Goal: Task Accomplishment & Management: Use online tool/utility

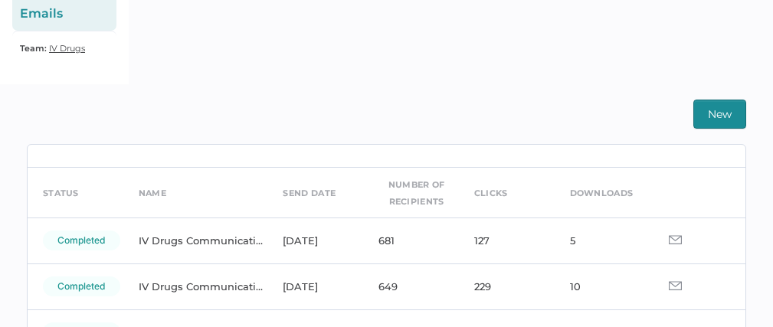
scroll to position [38, 0]
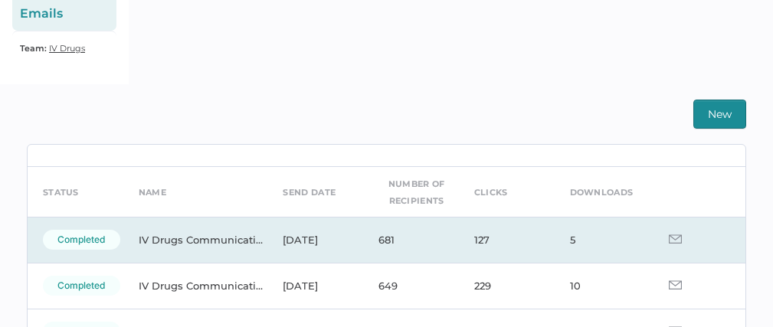
click at [669, 237] on img at bounding box center [675, 238] width 13 height 9
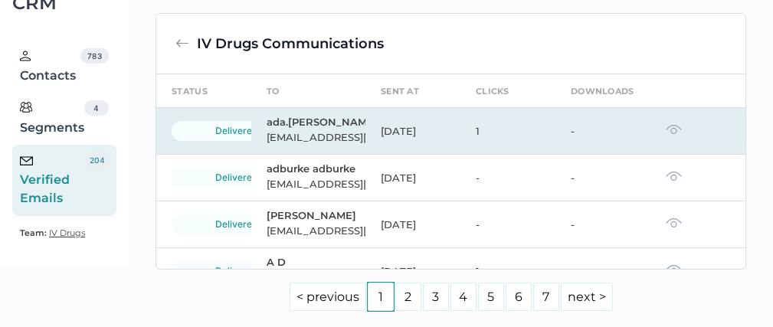
click at [665, 131] on img at bounding box center [673, 129] width 16 height 11
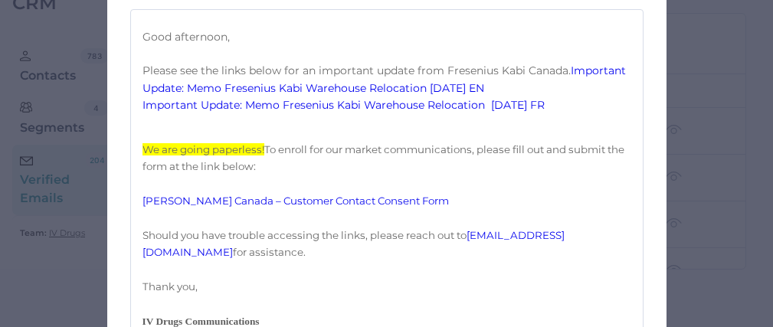
scroll to position [361, 0]
click at [362, 94] on link "Important Update: Memo Fresenius Kabi Warehouse Relocation 10.15.2025 EN" at bounding box center [385, 79] width 486 height 31
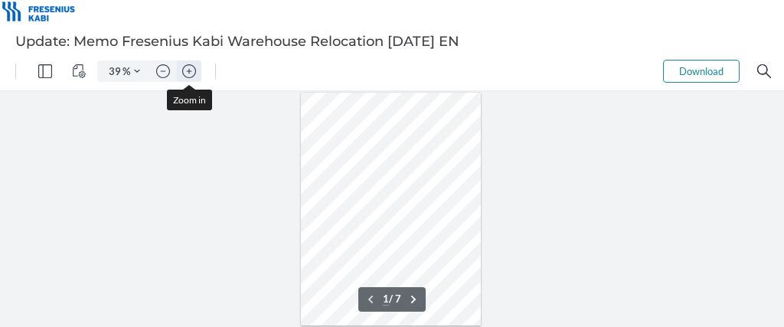
click at [193, 70] on img "Zoom in" at bounding box center [189, 71] width 14 height 14
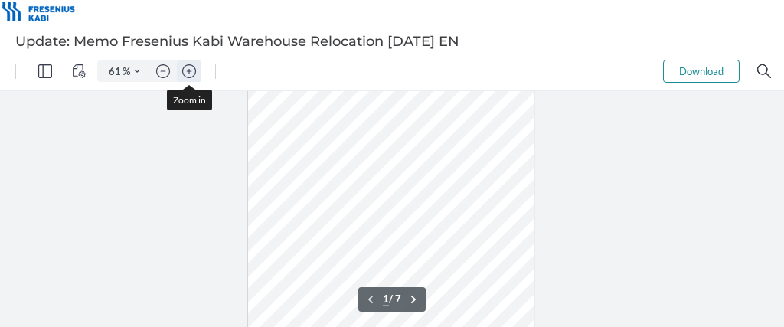
click at [193, 70] on img "Zoom in" at bounding box center [189, 71] width 14 height 14
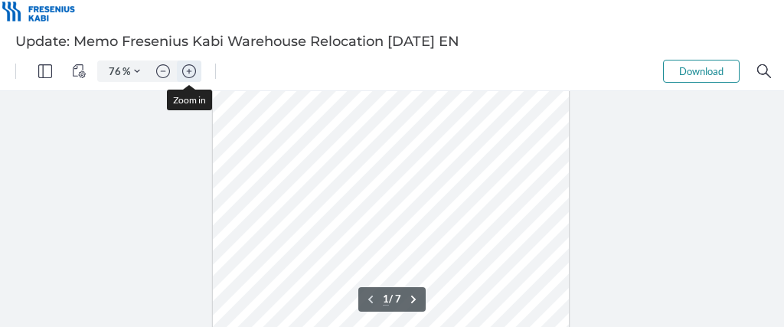
click at [193, 70] on img "Zoom in" at bounding box center [189, 71] width 14 height 14
type input "109"
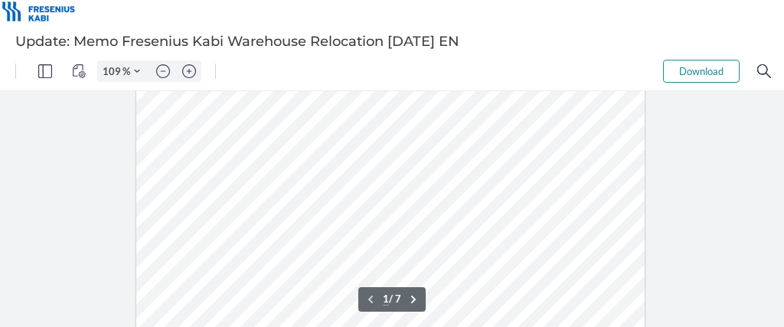
scroll to position [265, 0]
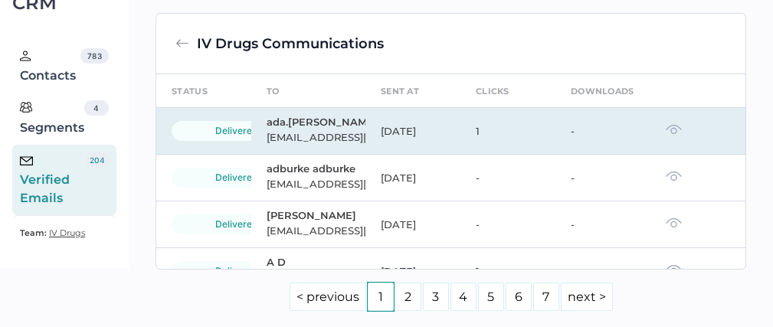
click at [665, 131] on img at bounding box center [673, 129] width 16 height 11
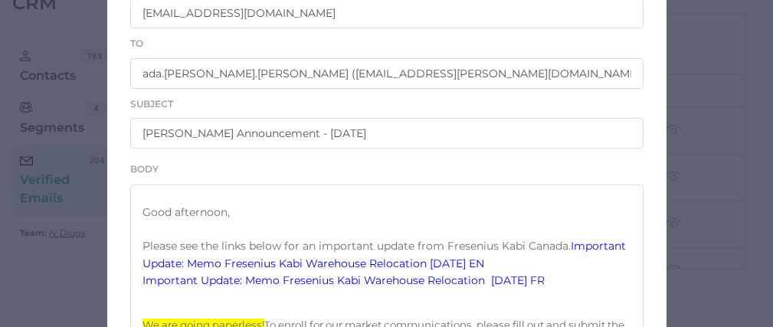
scroll to position [155, 0]
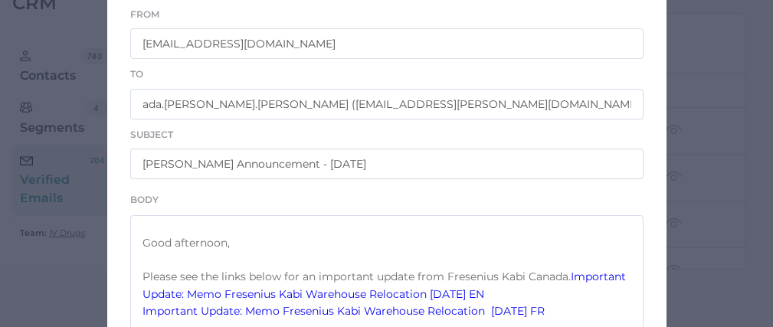
click at [23, 280] on div "Email Preview From IVDrugsCommunications@fresenius-kabi.com To ada.wong ada.won…" at bounding box center [386, 163] width 773 height 327
click at [41, 272] on div "Email Preview From IVDrugsCommunications@fresenius-kabi.com To ada.wong ada.won…" at bounding box center [386, 163] width 773 height 327
click at [722, 120] on div "Email Preview From IVDrugsCommunications@fresenius-kabi.com To ada.wong ada.won…" at bounding box center [386, 163] width 773 height 327
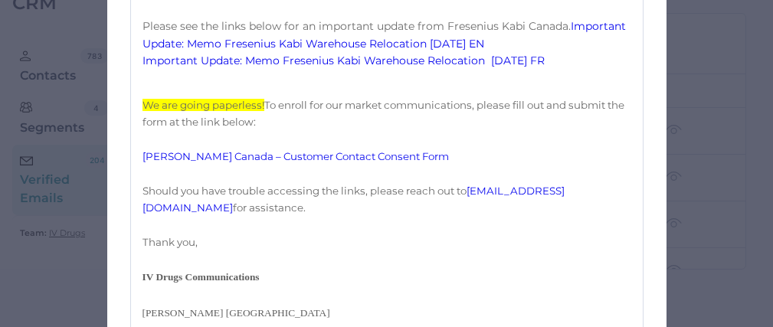
scroll to position [905, 0]
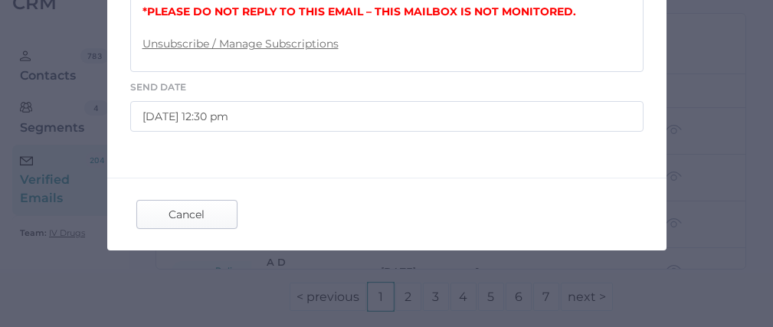
click at [173, 215] on span "Cancel" at bounding box center [187, 215] width 72 height 28
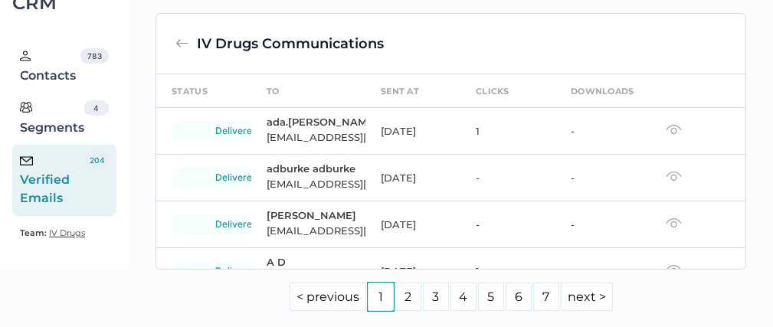
click at [55, 185] on div "Verified Emails" at bounding box center [53, 179] width 66 height 55
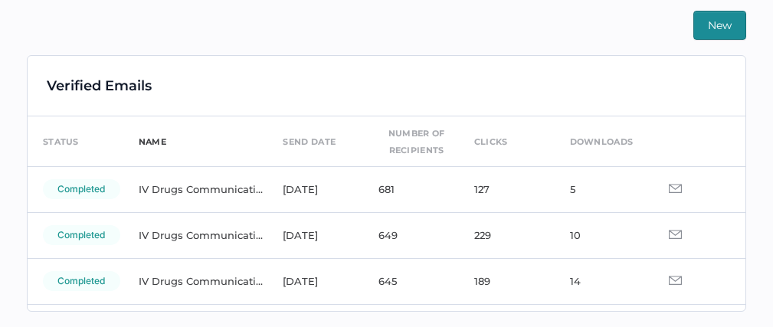
scroll to position [31, 0]
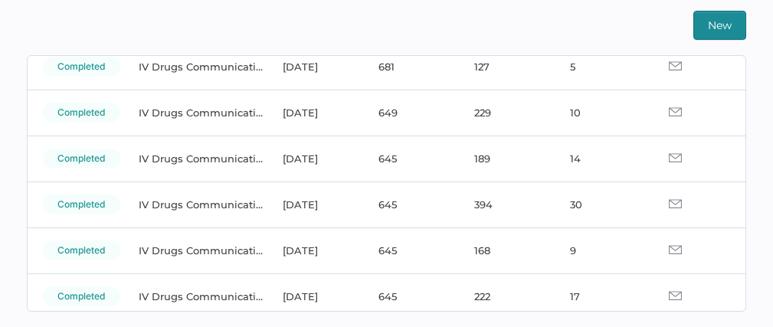
scroll to position [90, 0]
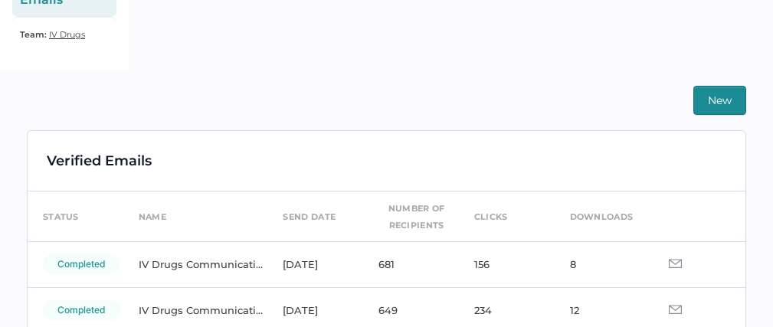
scroll to position [359, 0]
